Goal: Find specific page/section: Find specific page/section

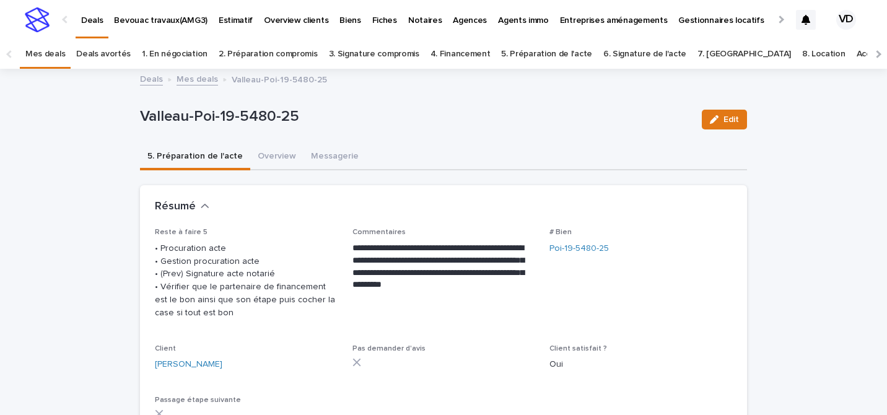
click at [54, 62] on link "Mes deals" at bounding box center [45, 54] width 40 height 29
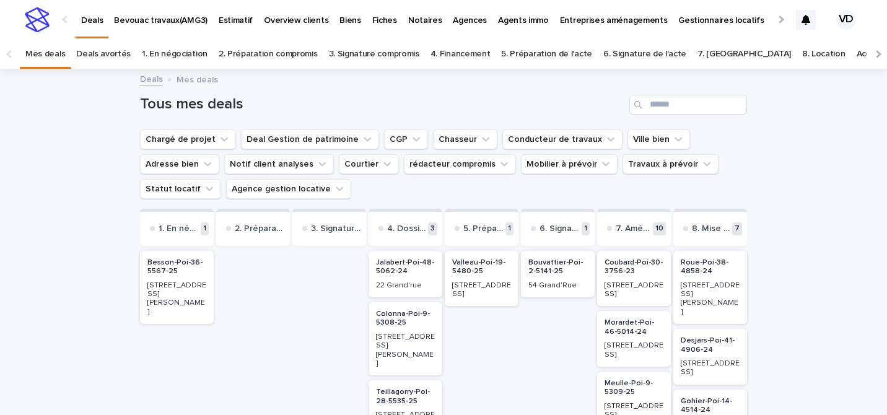
click at [343, 19] on p "Biens" at bounding box center [349, 13] width 21 height 26
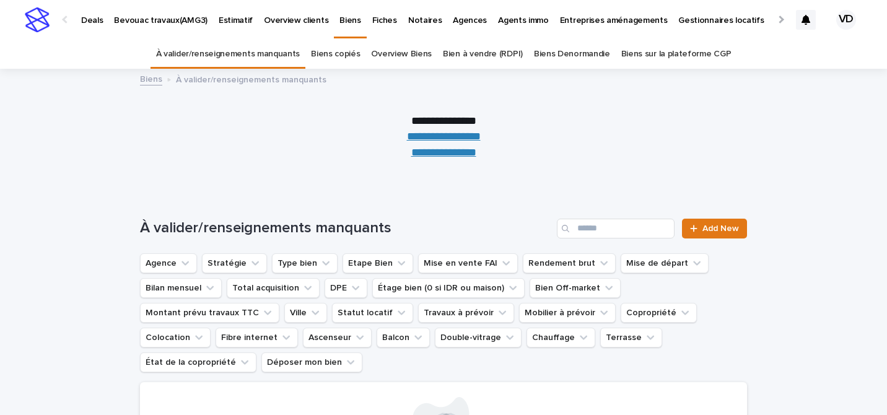
click at [409, 50] on link "Overview Biens" at bounding box center [401, 54] width 61 height 29
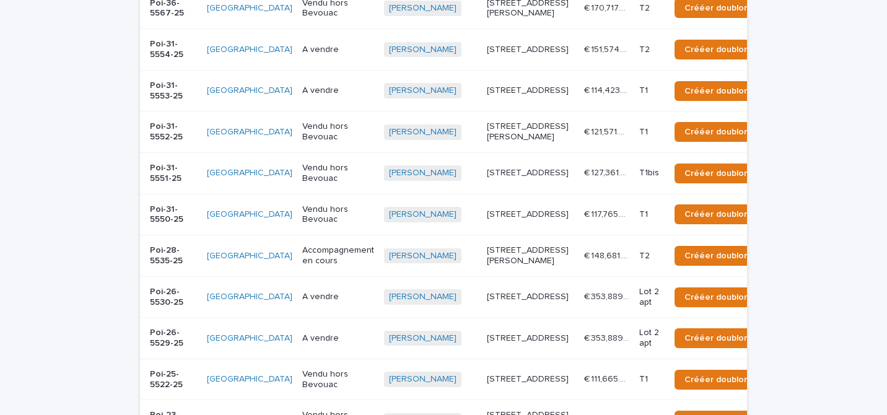
scroll to position [512, 0]
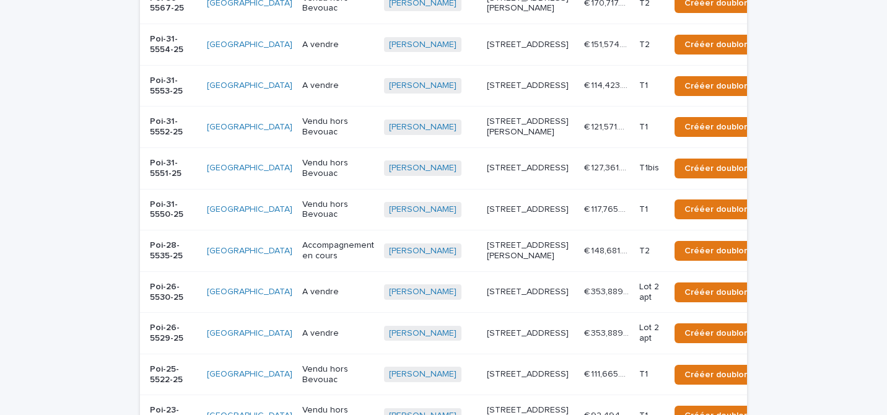
click at [494, 106] on td "[STREET_ADDRESS]" at bounding box center [530, 85] width 97 height 41
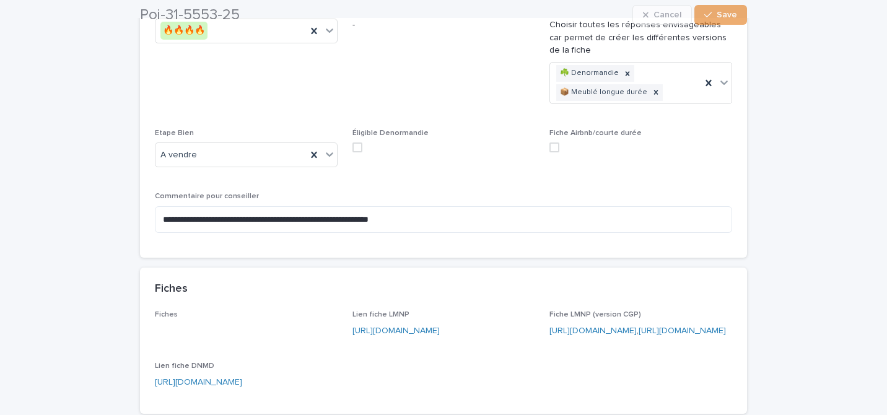
scroll to position [248, 0]
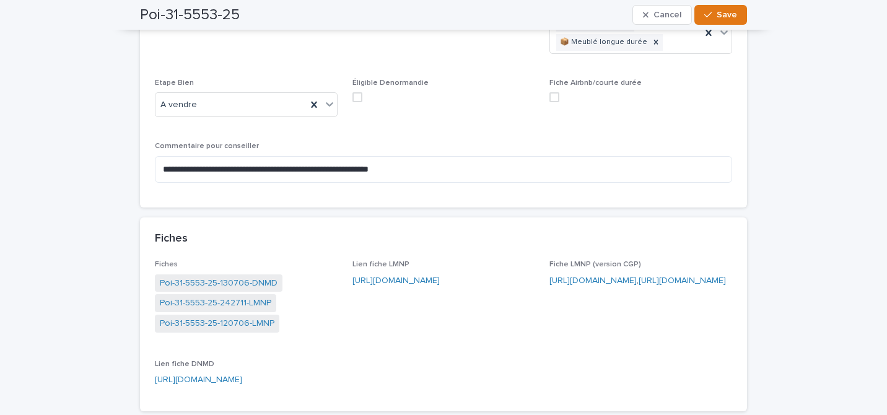
click at [375, 282] on link "[URL][DOMAIN_NAME]" at bounding box center [395, 280] width 87 height 9
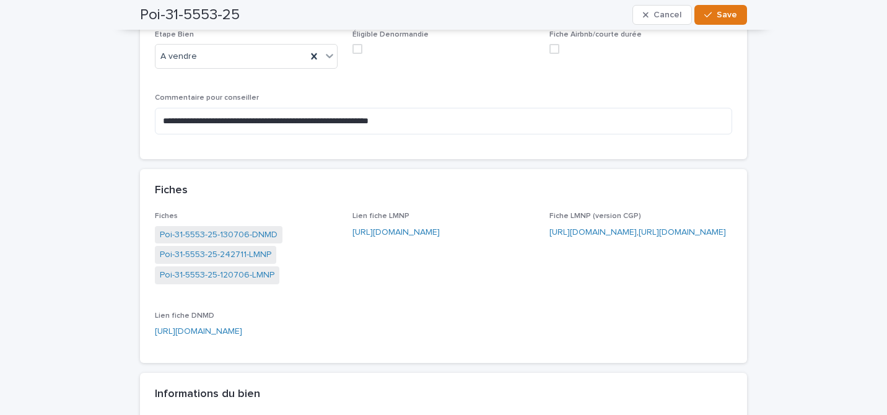
scroll to position [297, 0]
click at [242, 334] on link "[URL][DOMAIN_NAME]" at bounding box center [198, 330] width 87 height 9
